Goal: Information Seeking & Learning: Learn about a topic

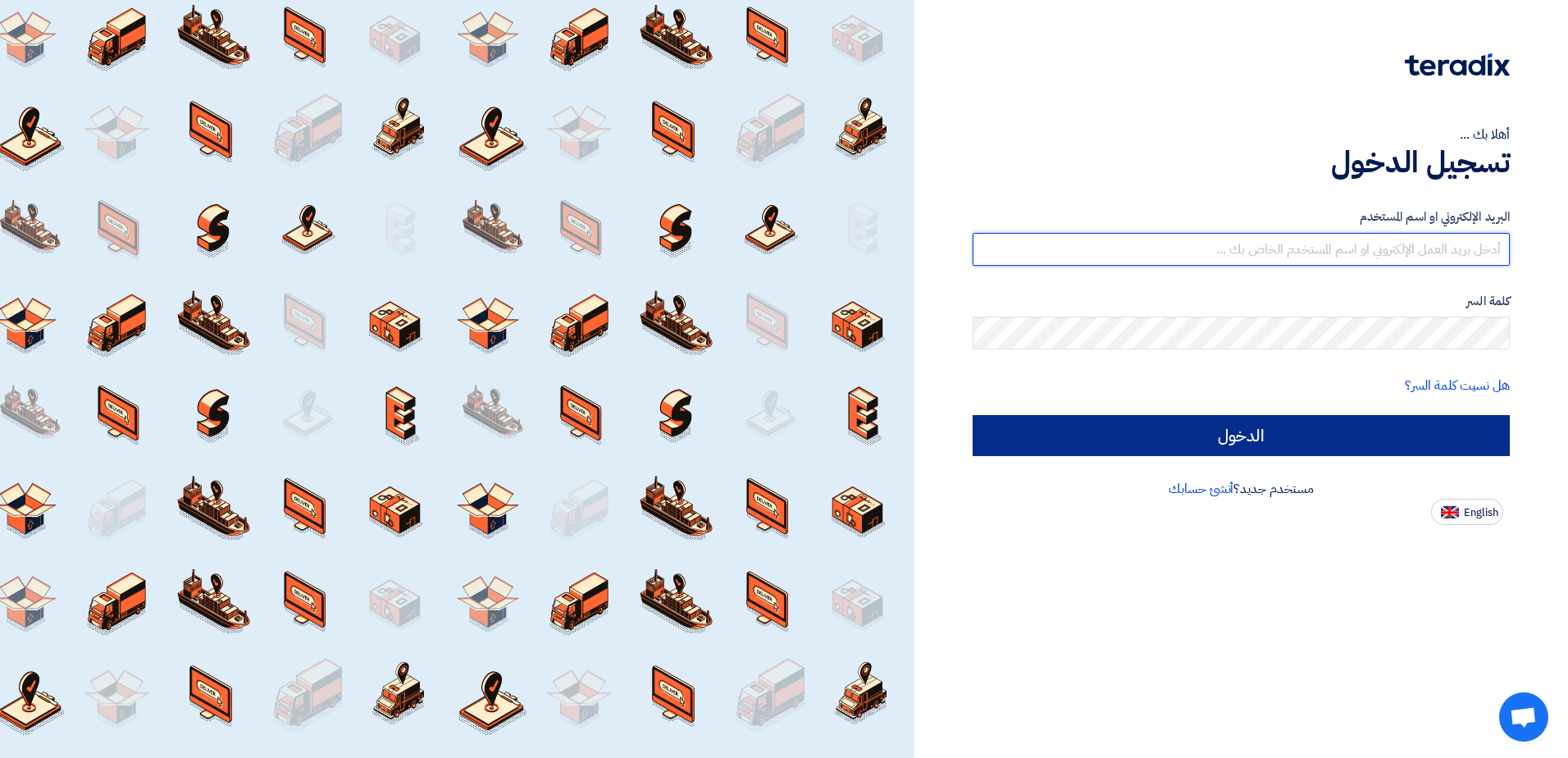
type input "[EMAIL_ADDRESS][DOMAIN_NAME]"
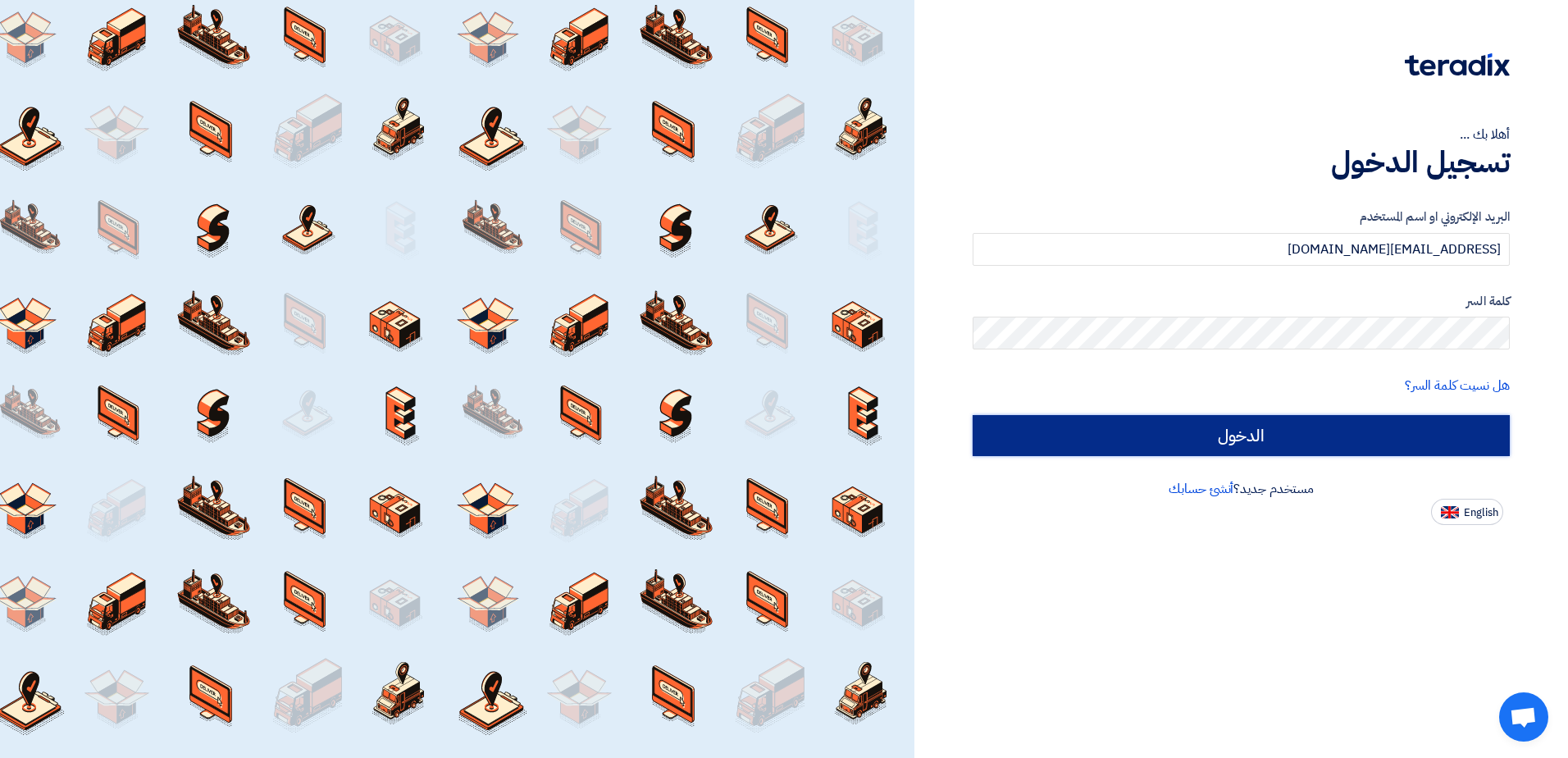
click at [1233, 430] on input "الدخول" at bounding box center [1241, 435] width 537 height 41
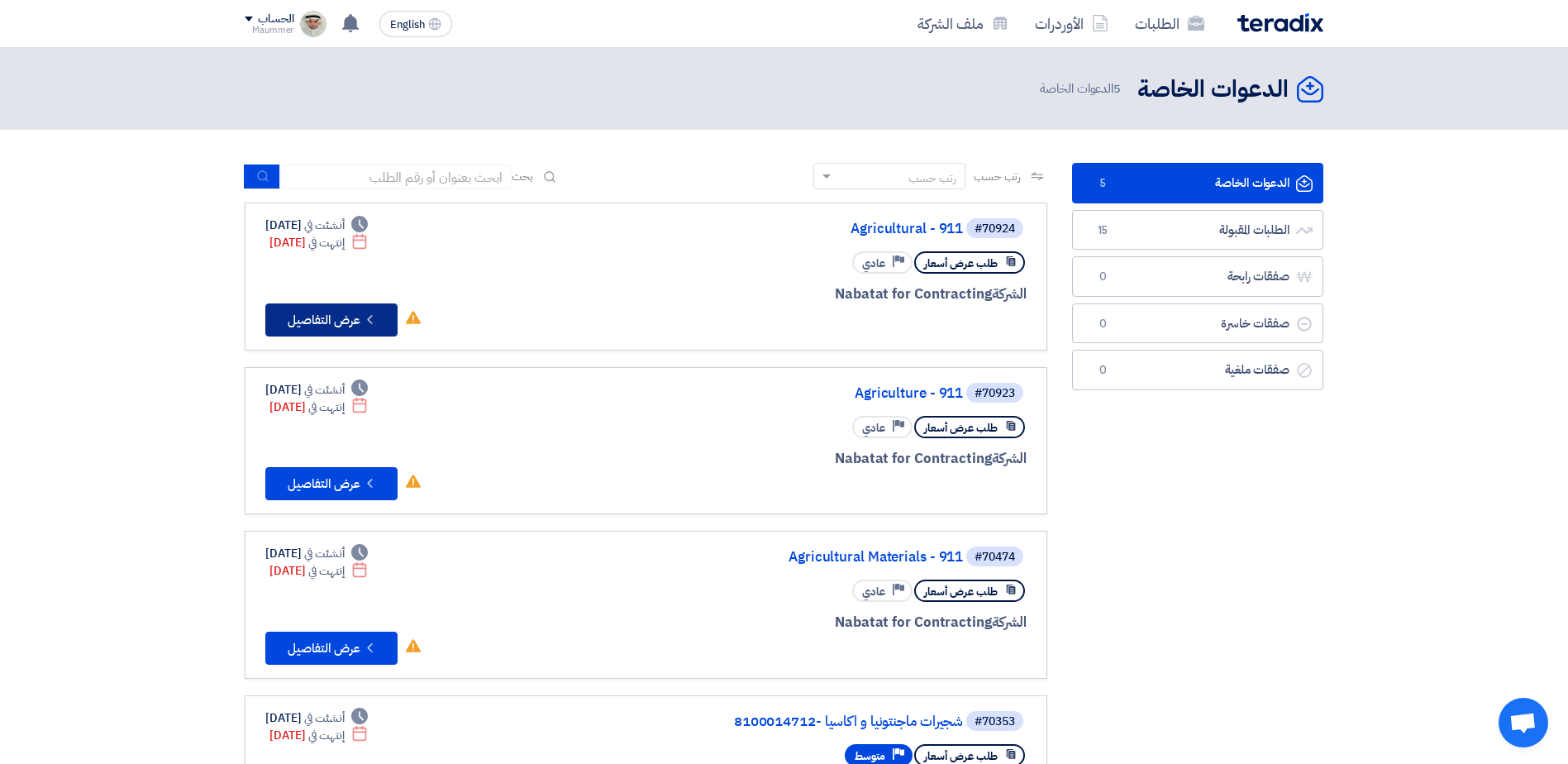
click at [351, 317] on button "Check details عرض التفاصيل" at bounding box center [331, 320] width 132 height 33
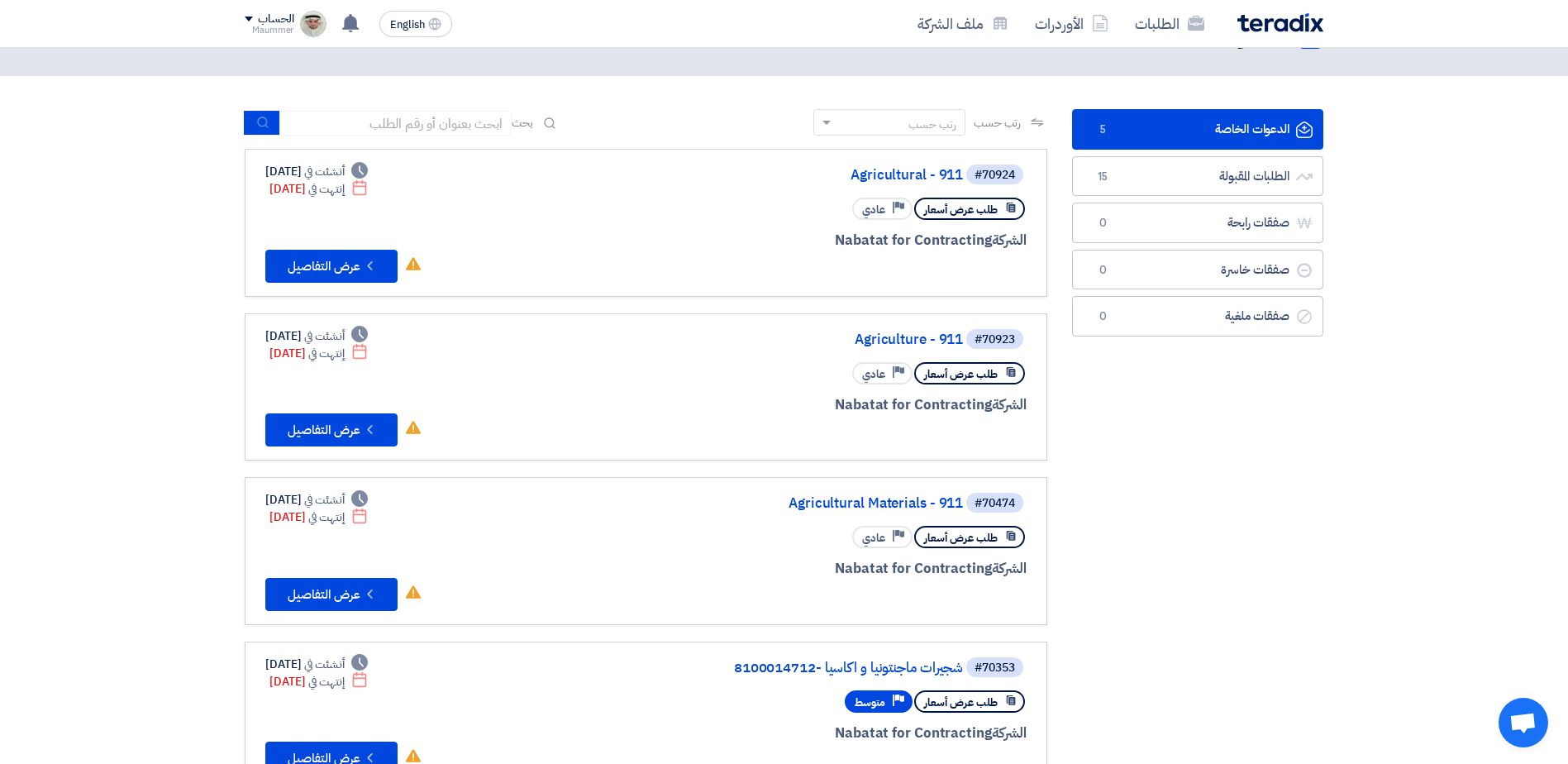
scroll to position [83, 0]
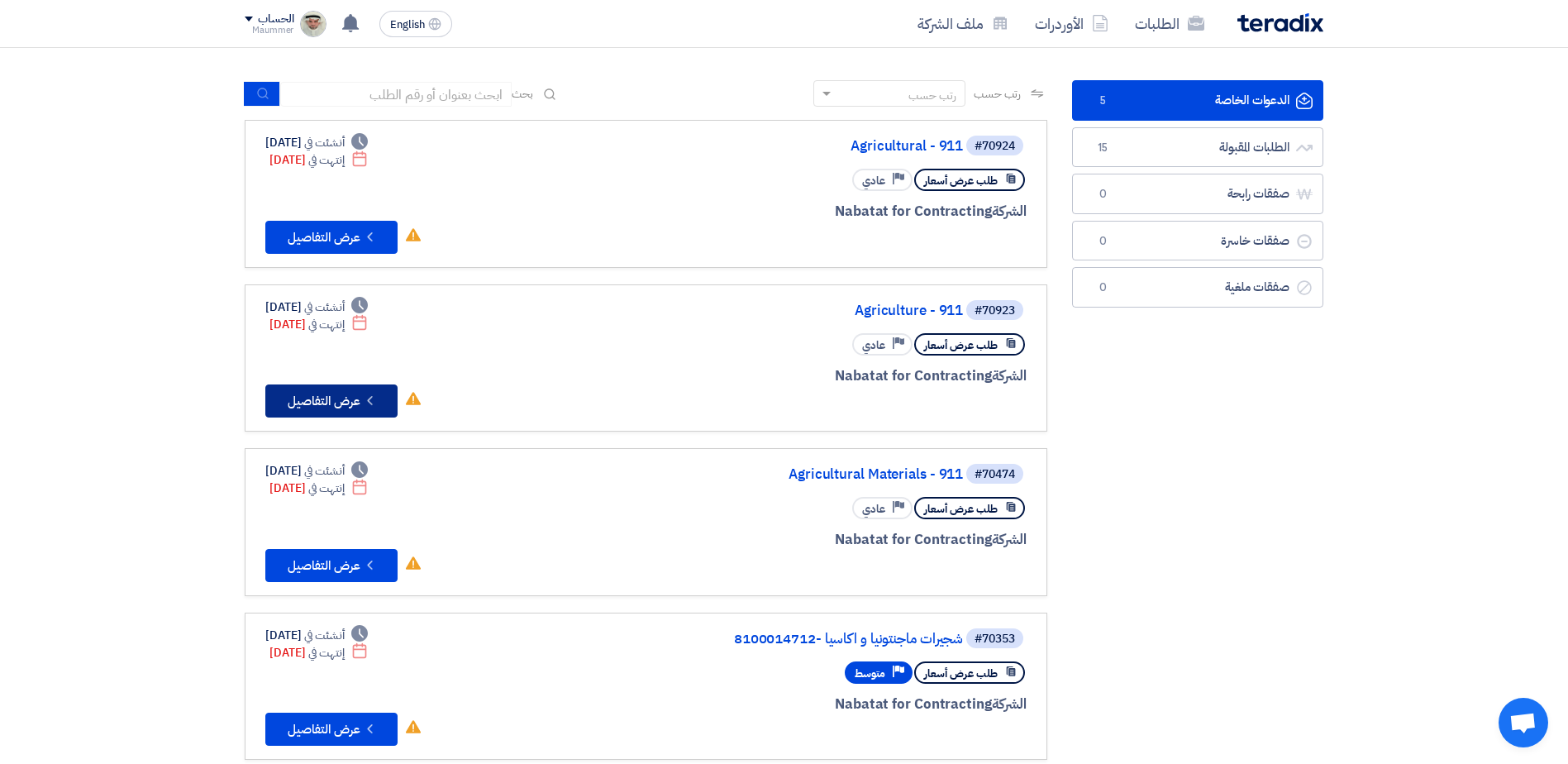
click at [345, 395] on button "Check details عرض التفاصيل" at bounding box center [331, 401] width 132 height 33
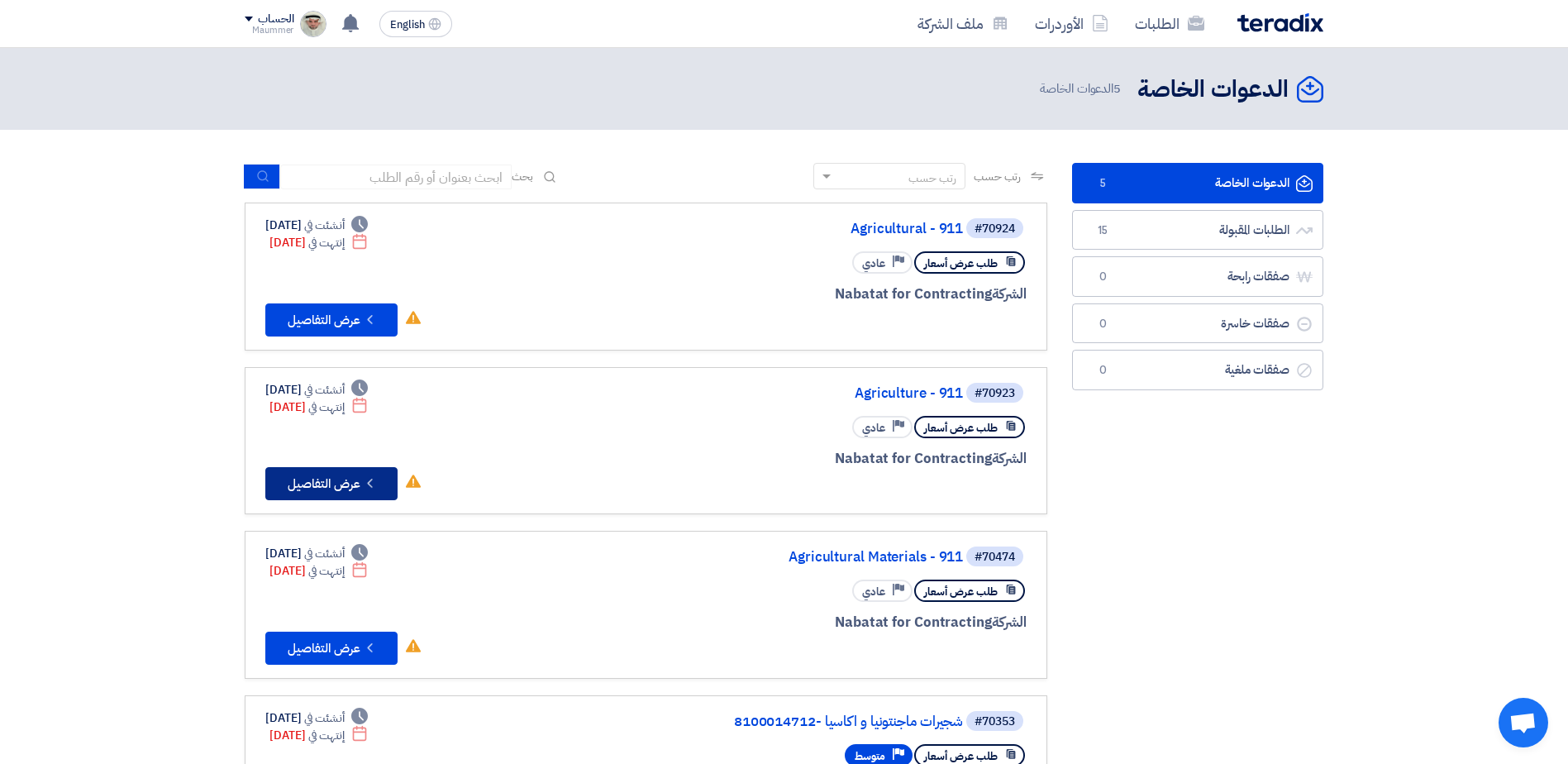
click at [346, 485] on button "Check details عرض التفاصيل" at bounding box center [331, 484] width 132 height 33
click at [331, 326] on button "Check details عرض التفاصيل" at bounding box center [331, 320] width 132 height 33
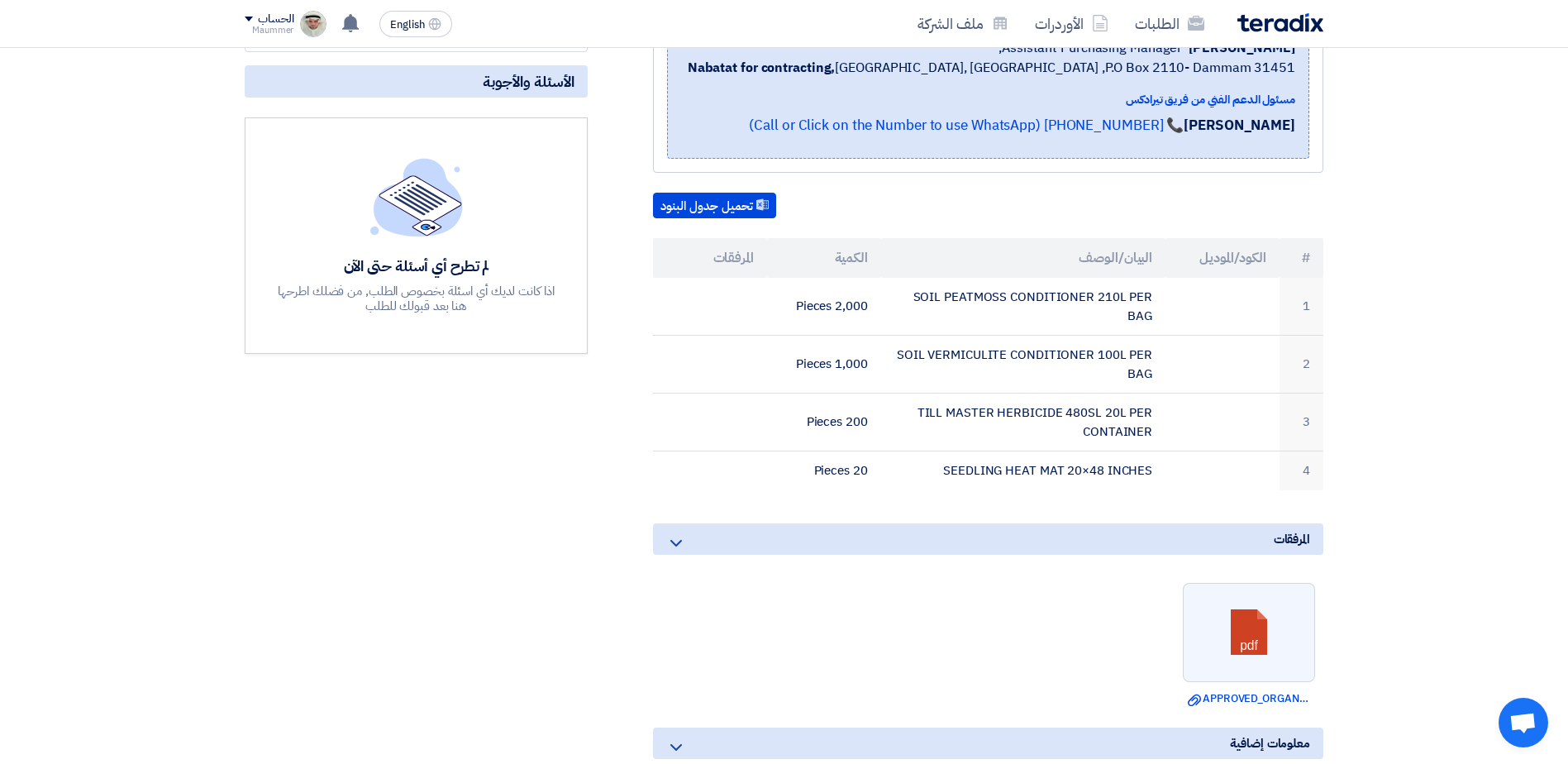
scroll to position [330, 0]
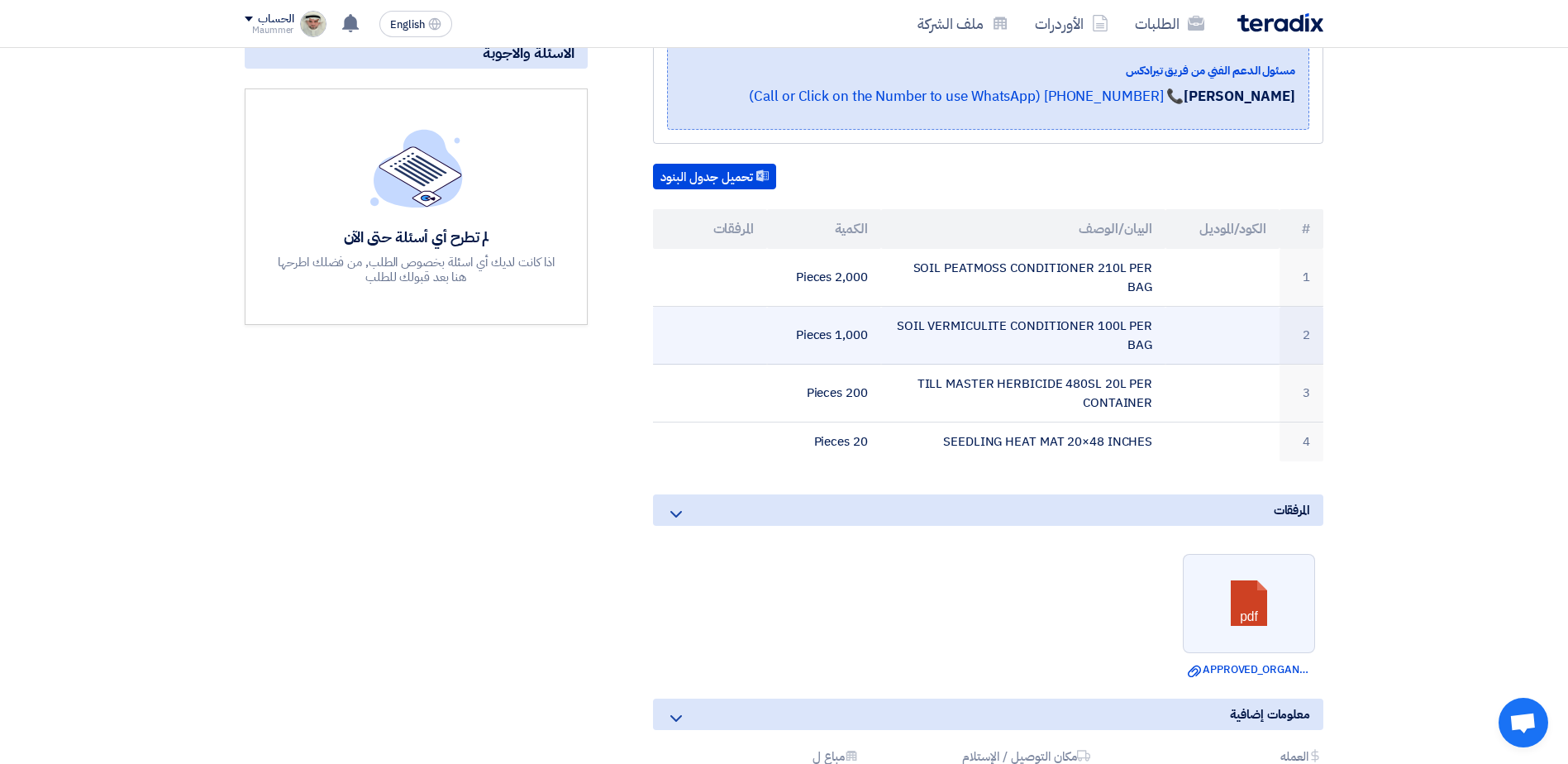
drag, startPoint x: 897, startPoint y: 331, endPoint x: 1139, endPoint y: 349, distance: 242.7
click at [1139, 349] on td "SOIL VERMICULITE CONDITIONER 100L PER BAG" at bounding box center [1023, 335] width 285 height 58
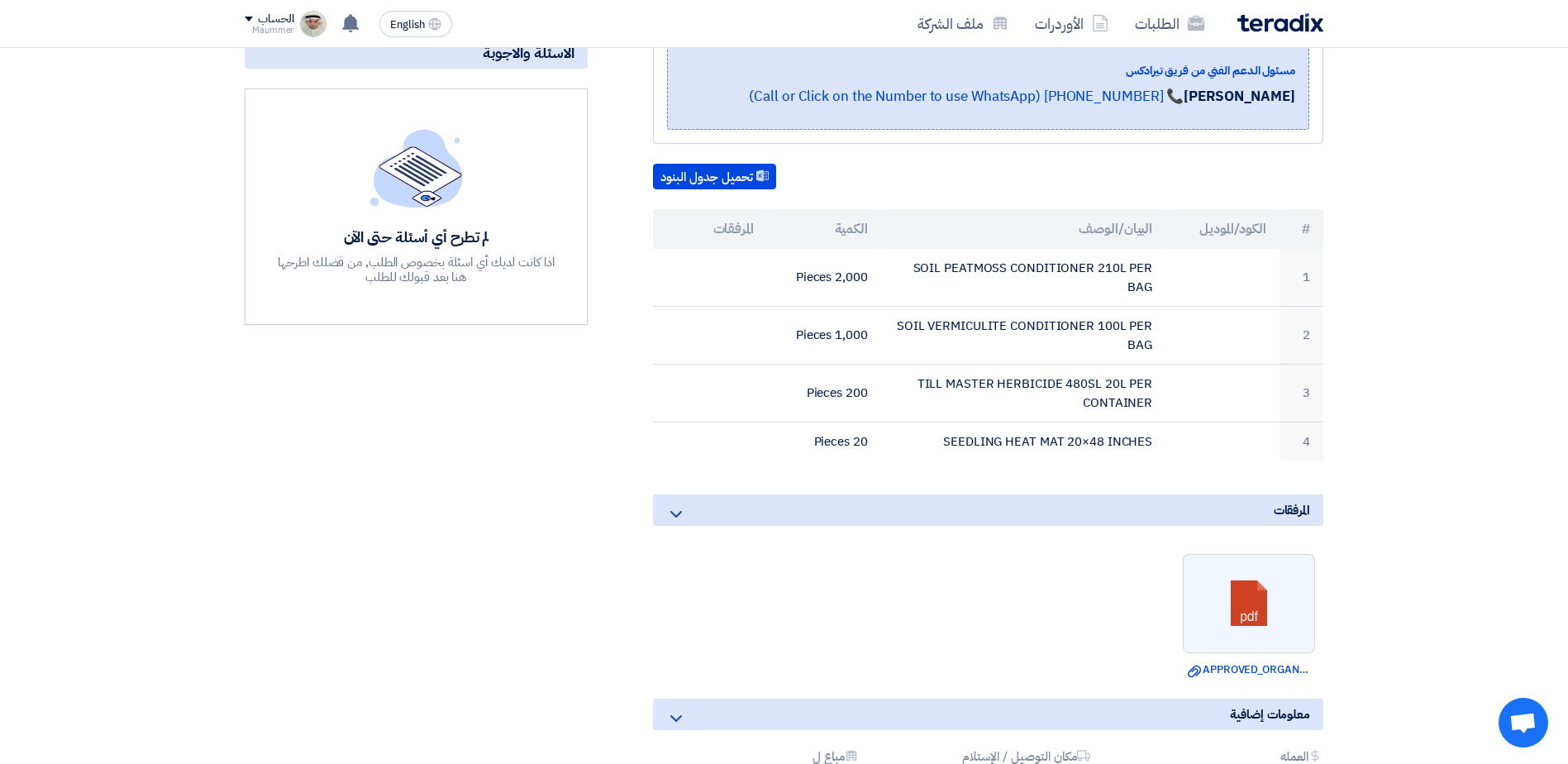
click at [669, 510] on icon at bounding box center [676, 513] width 19 height 19
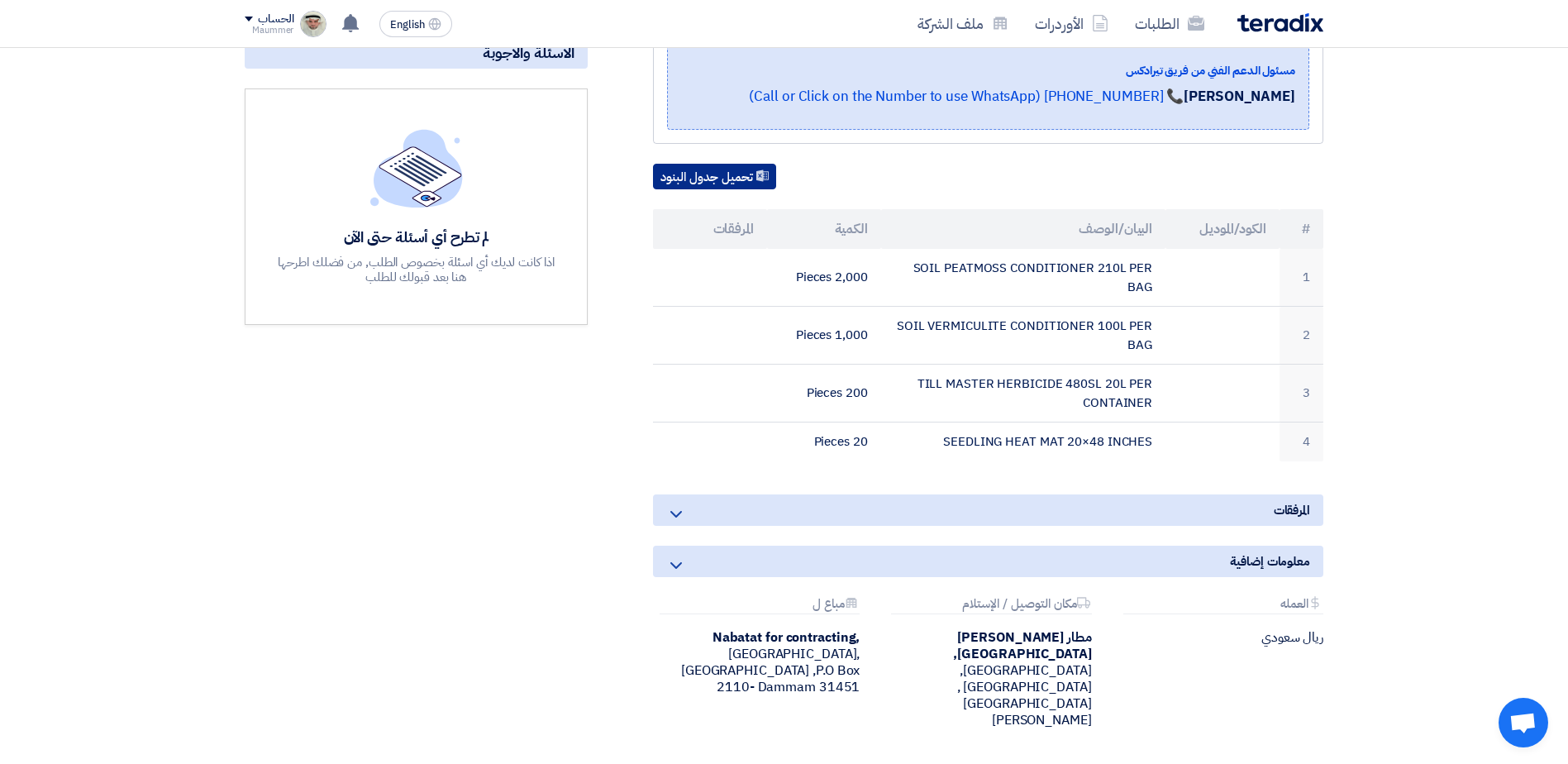
click at [735, 175] on button "تحميل جدول البنود" at bounding box center [714, 176] width 123 height 26
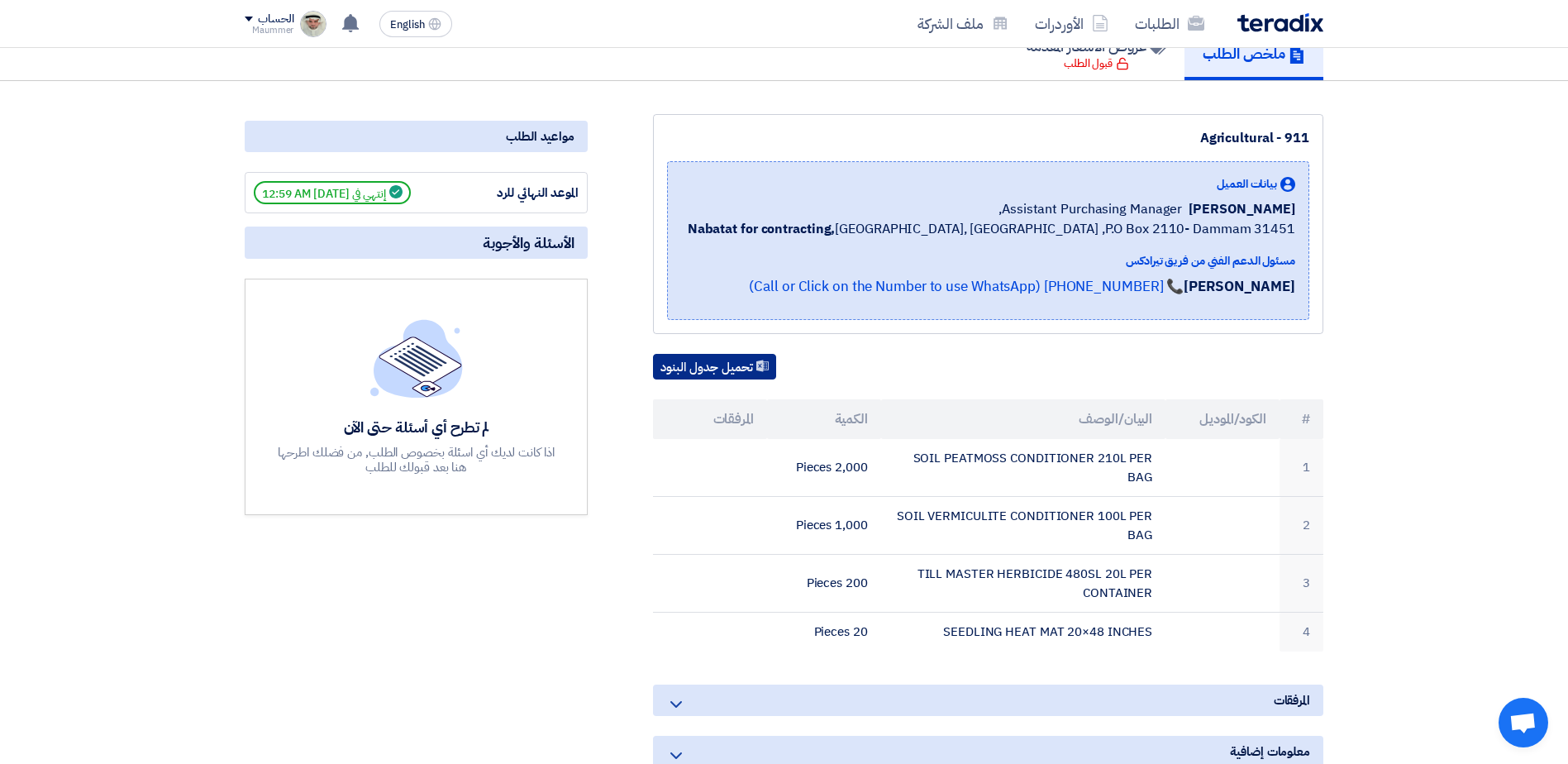
scroll to position [83, 0]
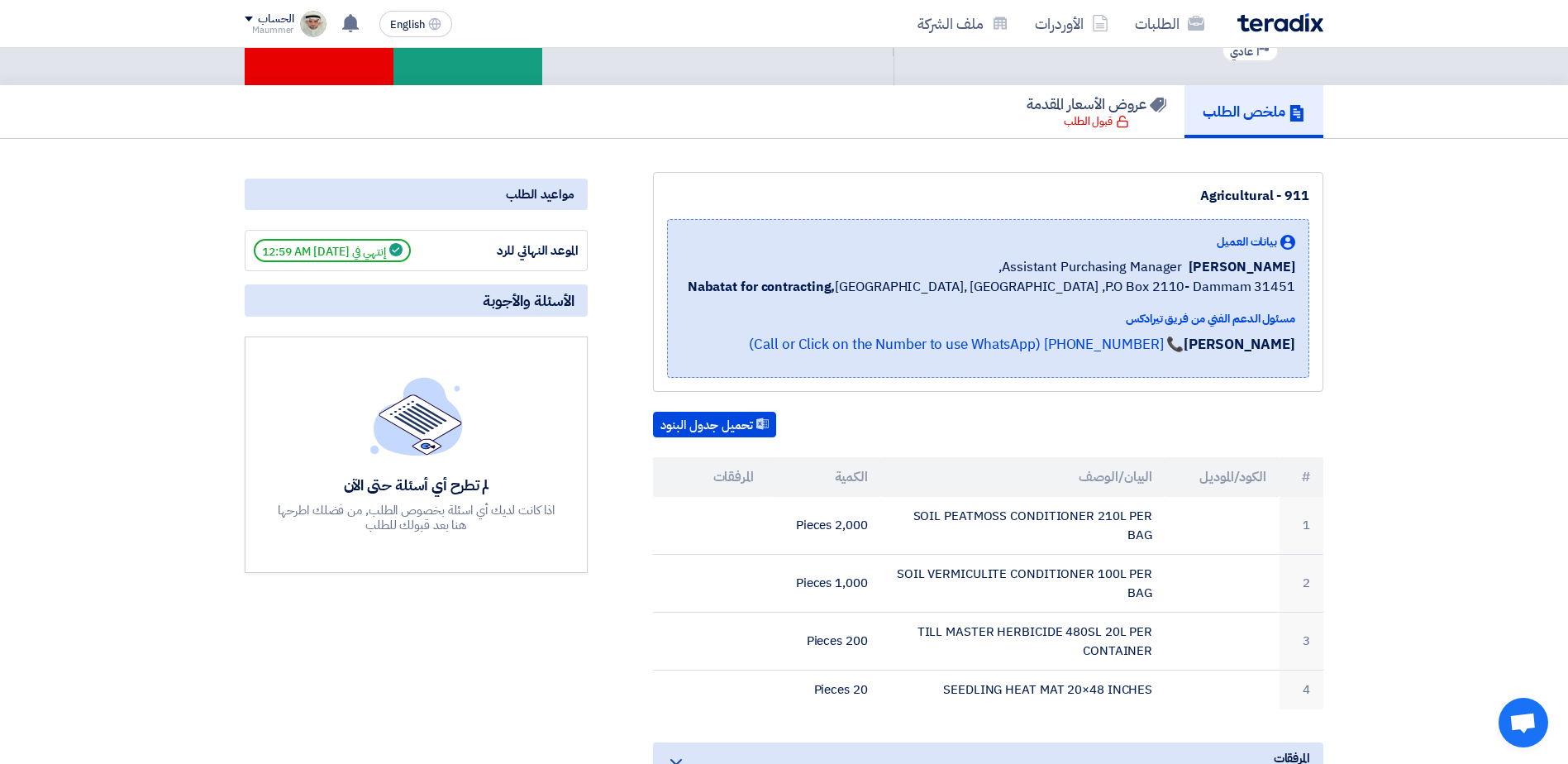
click at [196, 198] on section "Agricultural - 911 بيانات العميل [PERSON_NAME] Assistant Purchasing Manager, Na…" at bounding box center [784, 617] width 1568 height 956
